Goal: Information Seeking & Learning: Learn about a topic

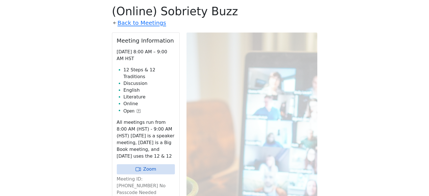
scroll to position [251, 0]
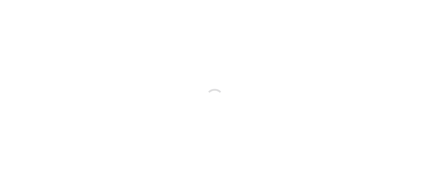
scroll to position [250, 0]
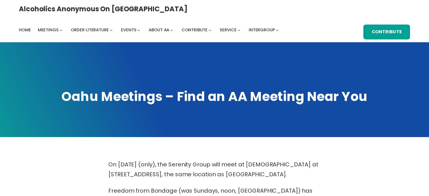
scroll to position [250, 0]
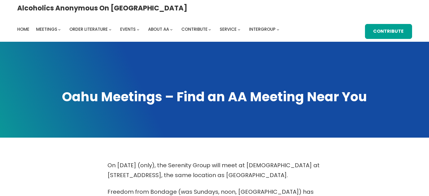
scroll to position [250, 0]
